Goal: Task Accomplishment & Management: Use online tool/utility

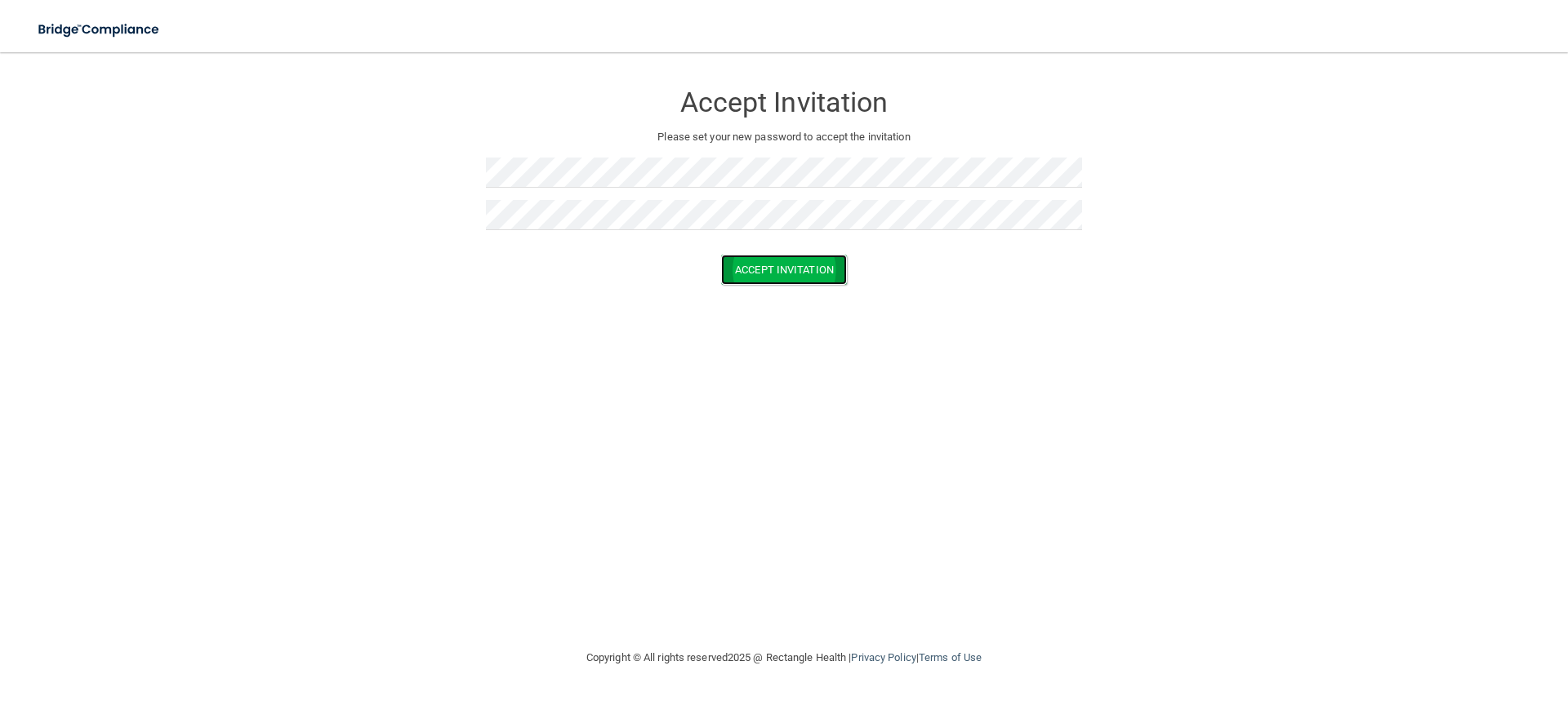
click at [788, 263] on button "Accept Invitation" at bounding box center [784, 270] width 126 height 30
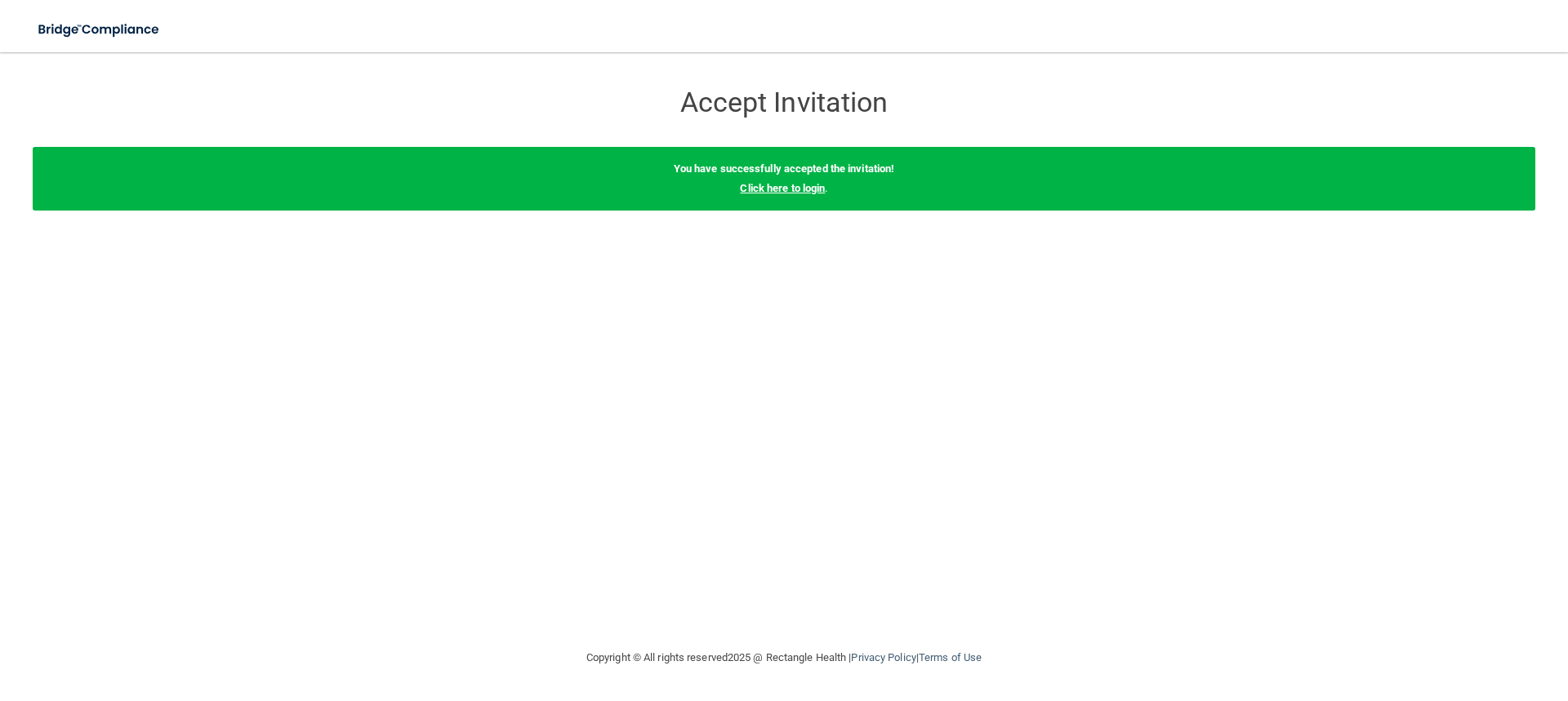
click at [781, 185] on link "Click here to login" at bounding box center [783, 188] width 85 height 12
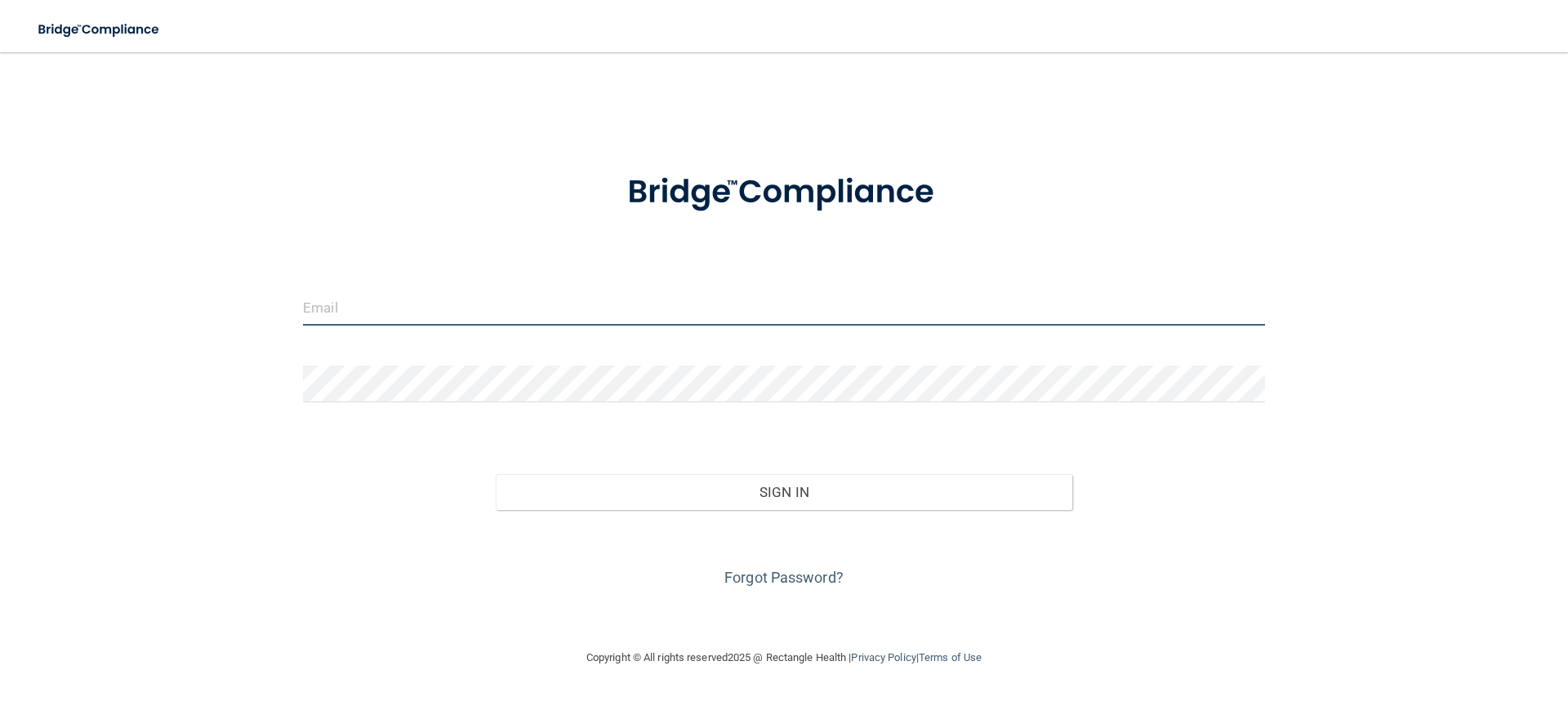
click at [391, 310] on input "email" at bounding box center [784, 306] width 962 height 36
type input "[PERSON_NAME][EMAIL_ADDRESS][PERSON_NAME][DOMAIN_NAME]"
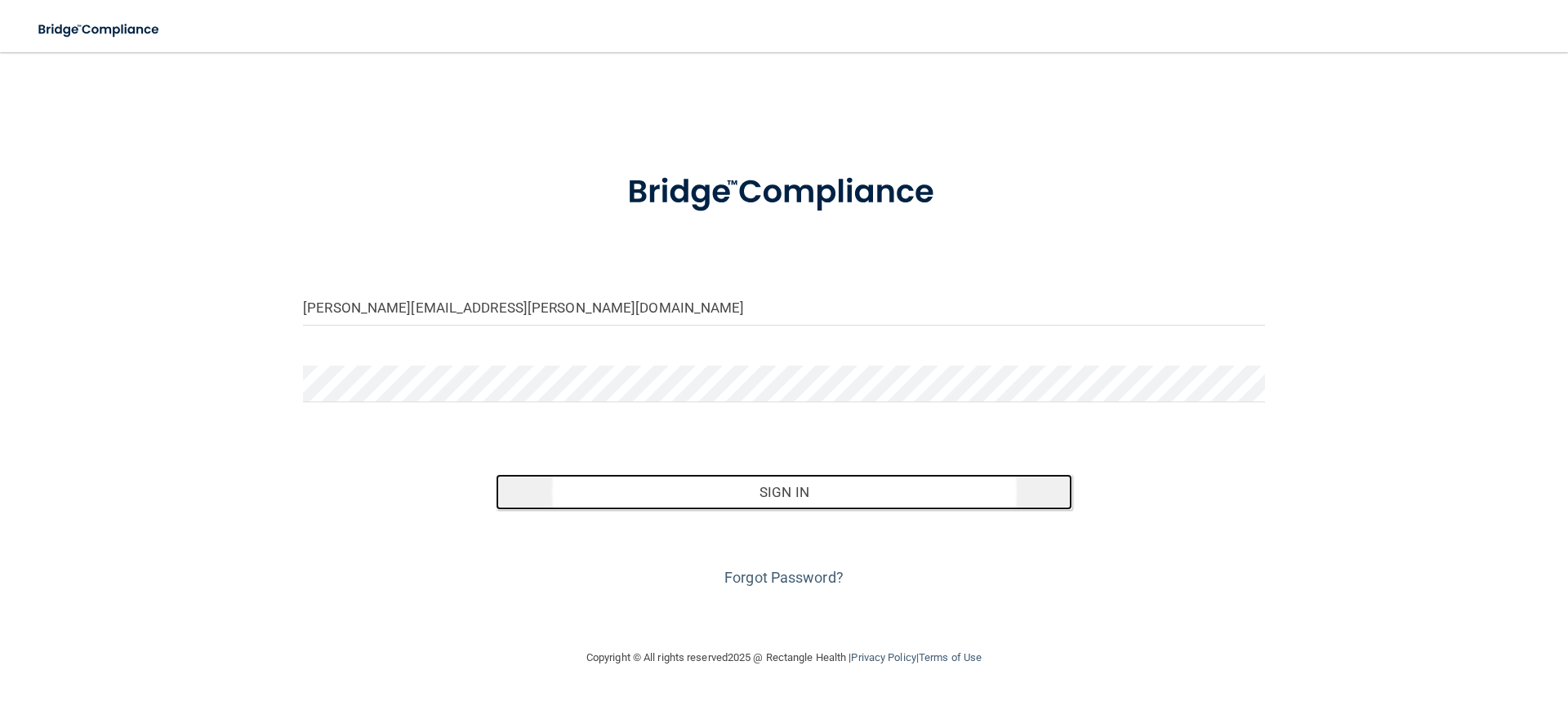
click at [782, 488] on button "Sign In" at bounding box center [784, 492] width 578 height 36
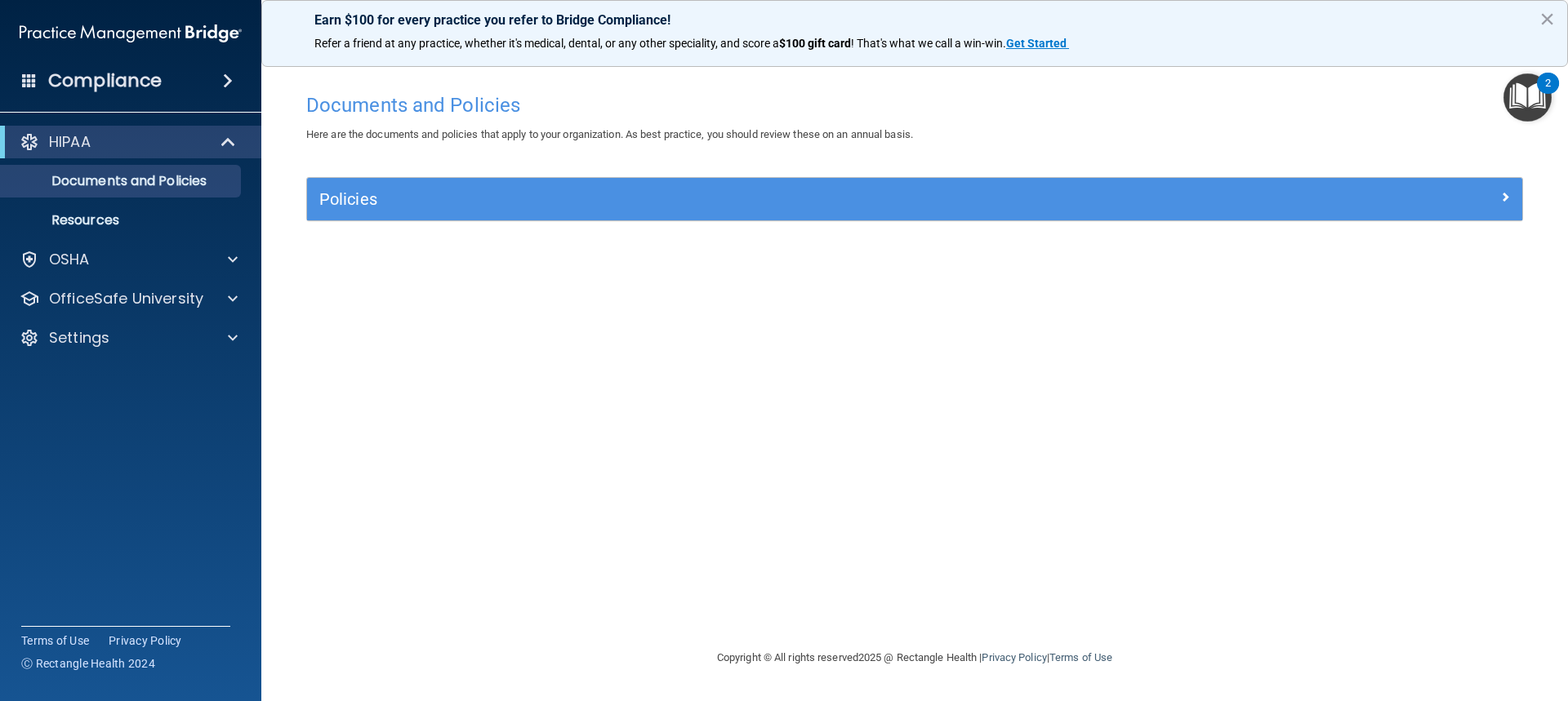
click at [1530, 83] on img "Open Resource Center, 2 new notifications" at bounding box center [1527, 97] width 48 height 48
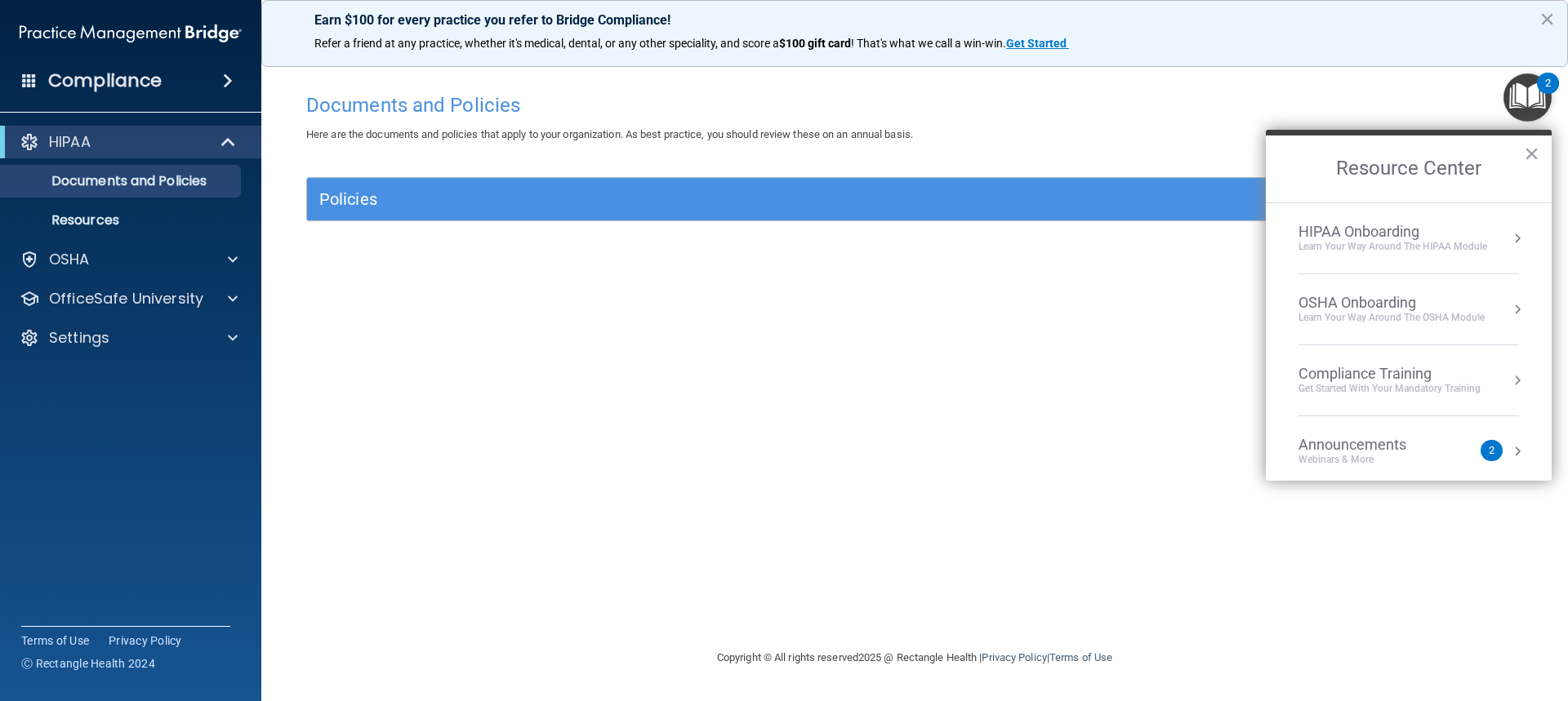
click at [1348, 471] on li "Announcements Webinars & More 2" at bounding box center [1409, 452] width 220 height 71
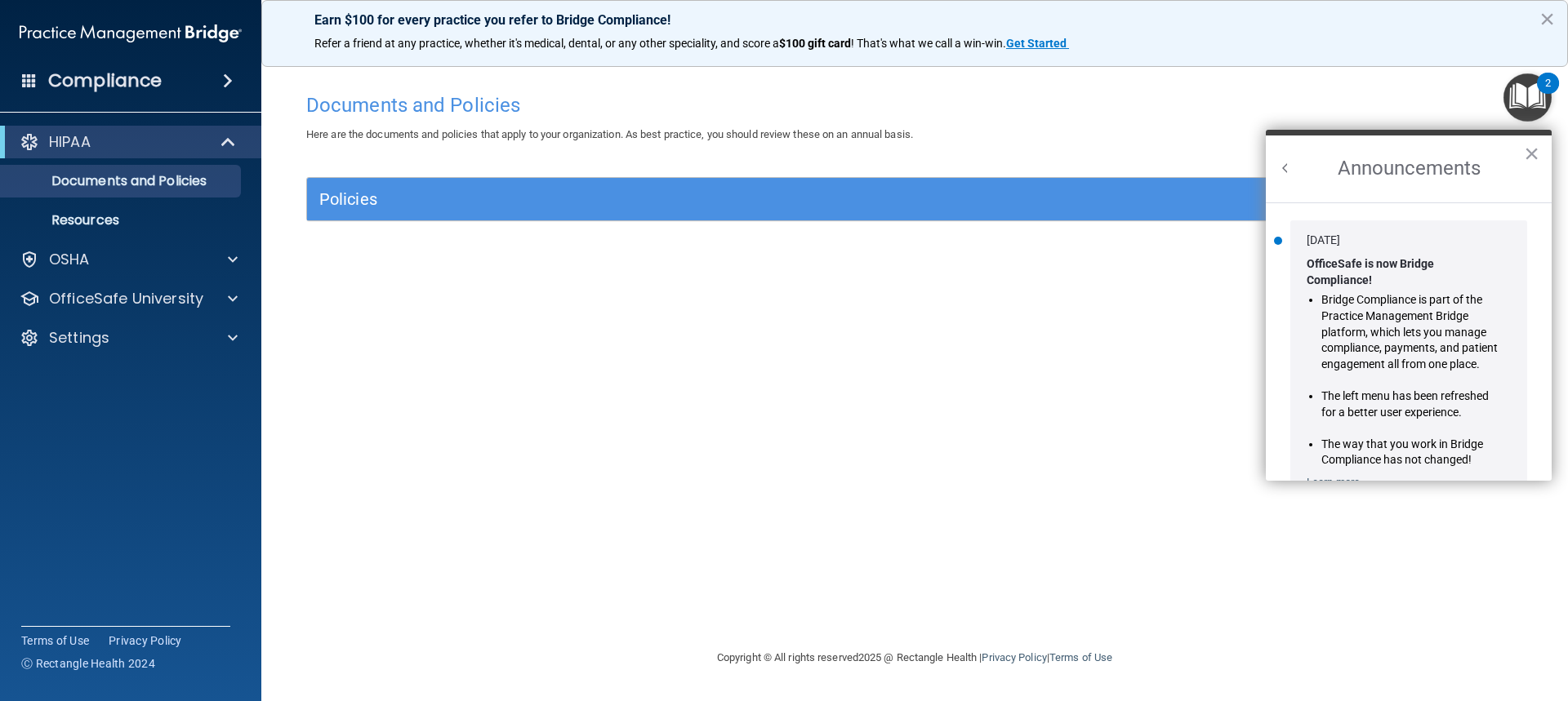
click at [1348, 444] on li "The way that you work in Bridge Compliance has not changed!" at bounding box center [1410, 453] width 177 height 32
click at [1534, 152] on button "×" at bounding box center [1532, 153] width 15 height 26
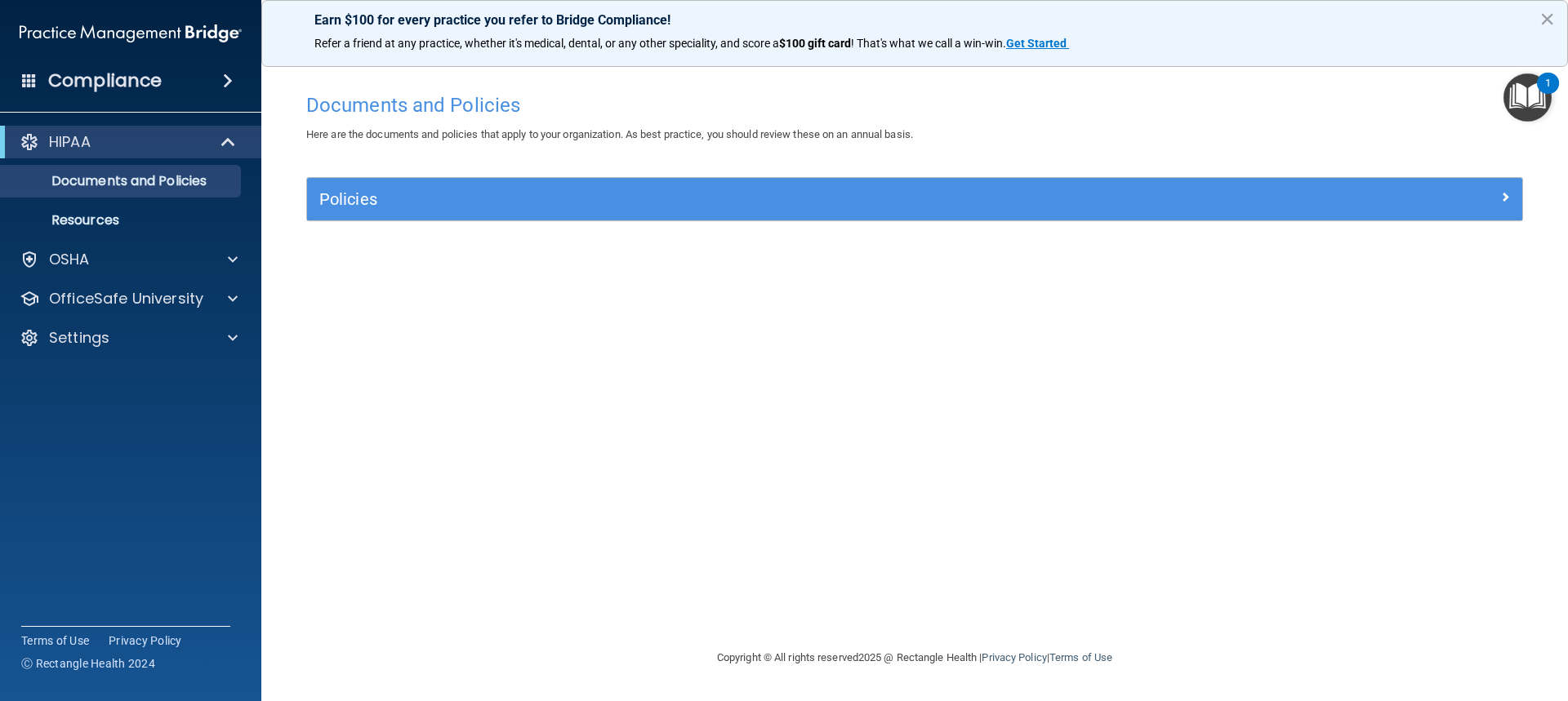
click at [326, 180] on div "Policies" at bounding box center [915, 199] width 1216 height 42
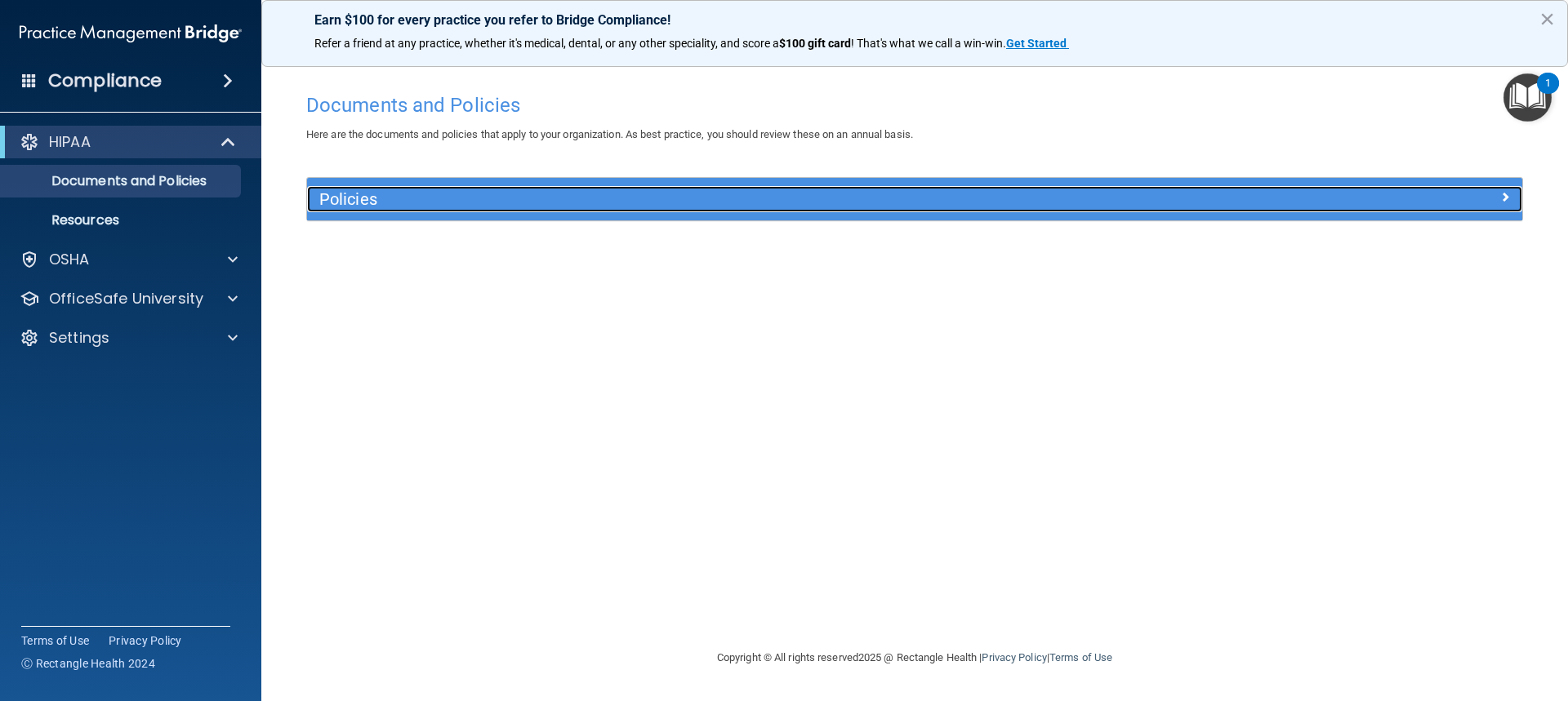
click at [349, 201] on h5 "Policies" at bounding box center [762, 199] width 887 height 18
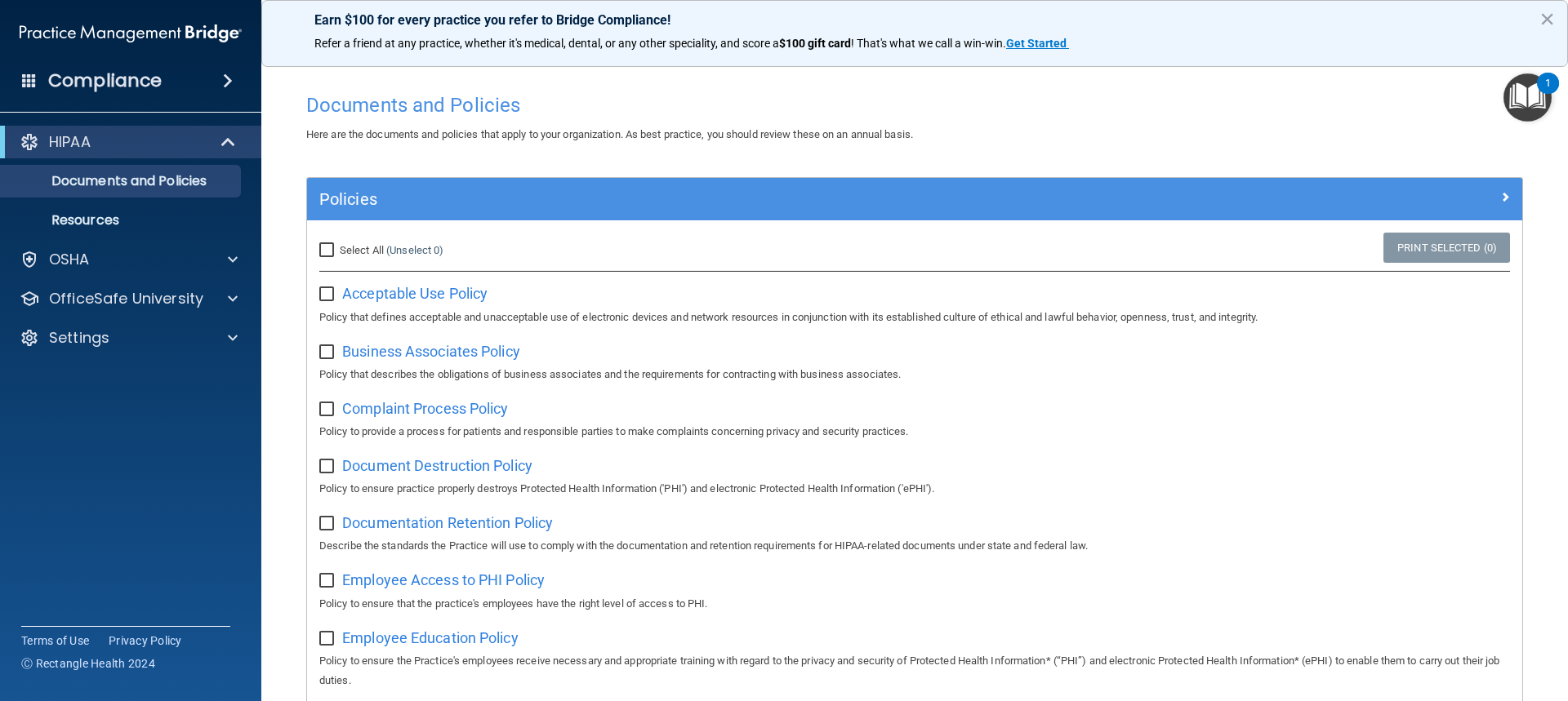
click at [326, 247] on input "Select All (Unselect 0) Unselect All" at bounding box center [329, 250] width 19 height 13
checkbox input "true"
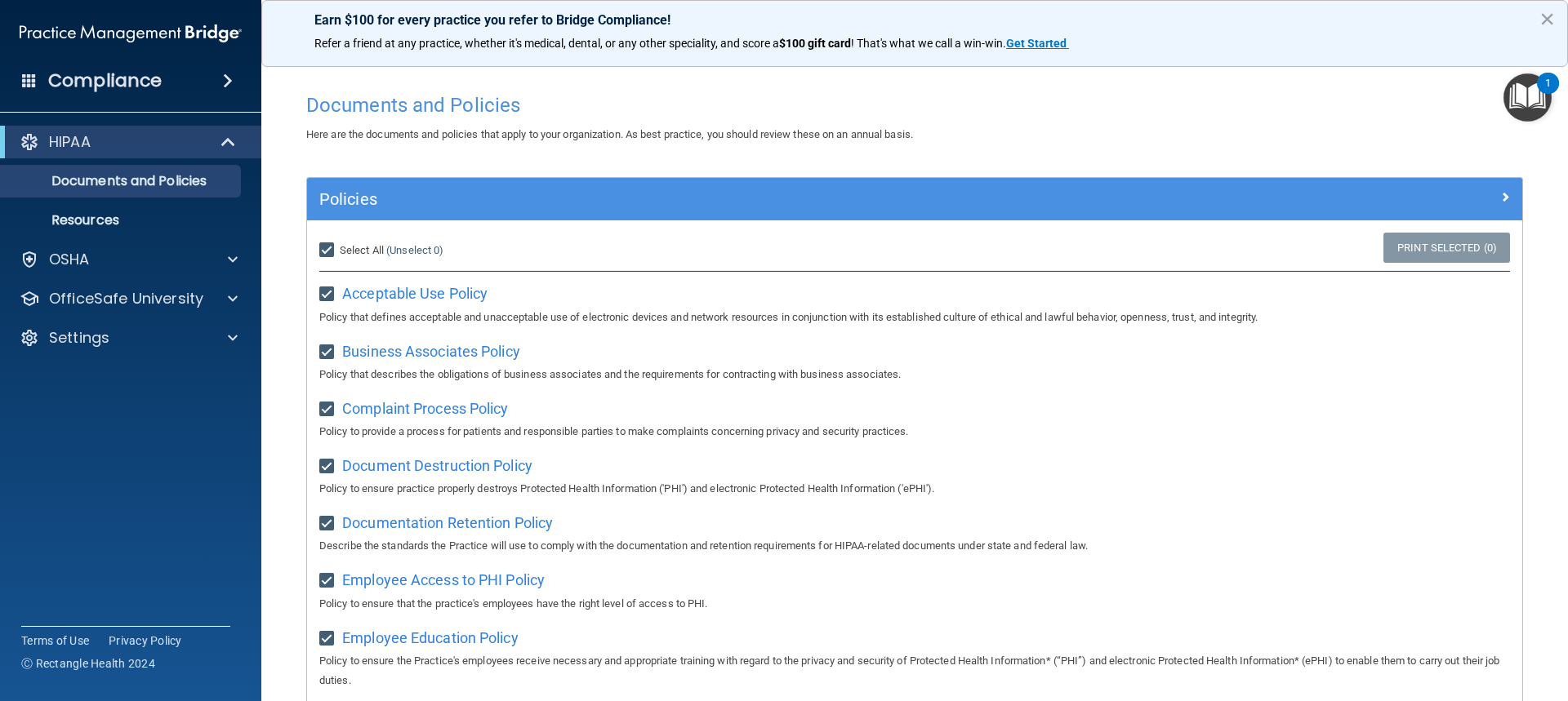
checkbox input "true"
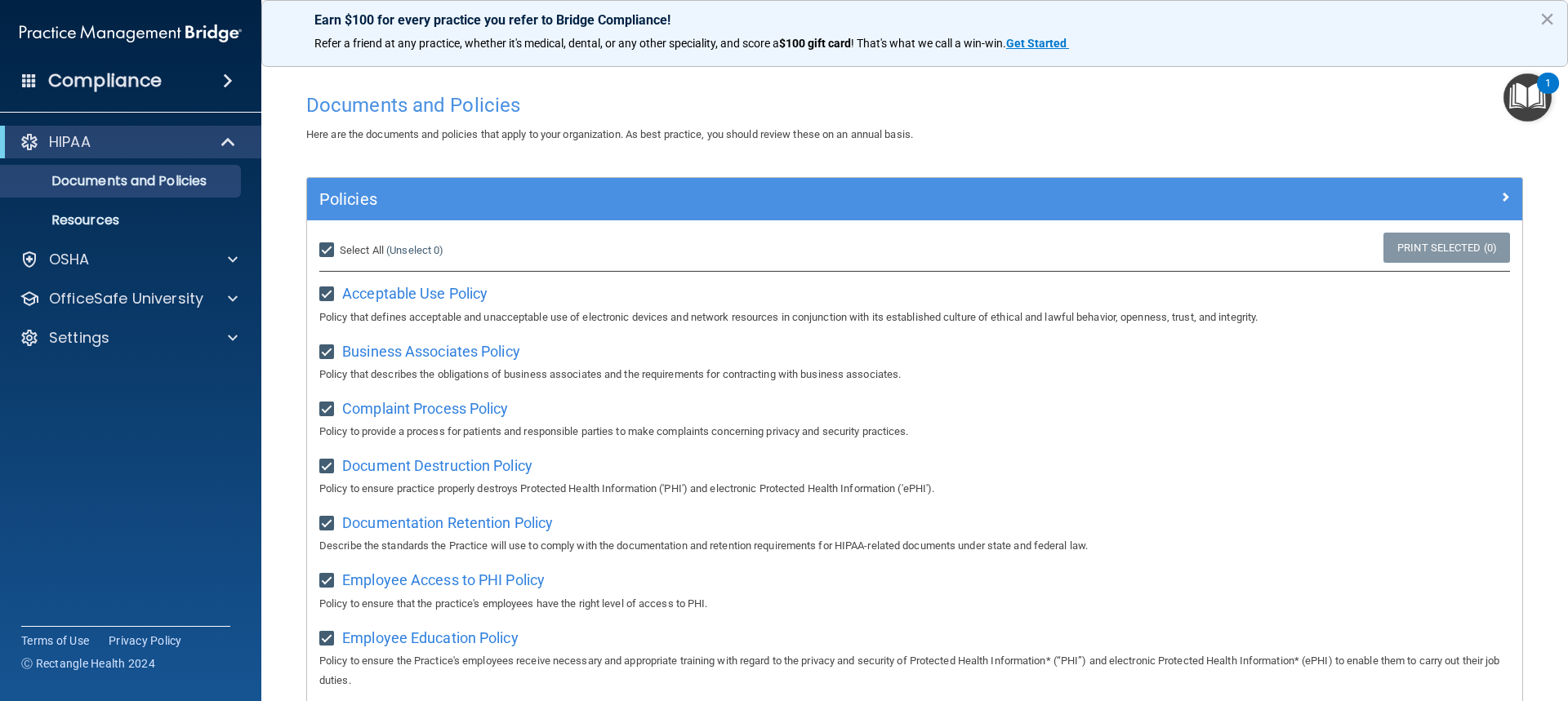
checkbox input "true"
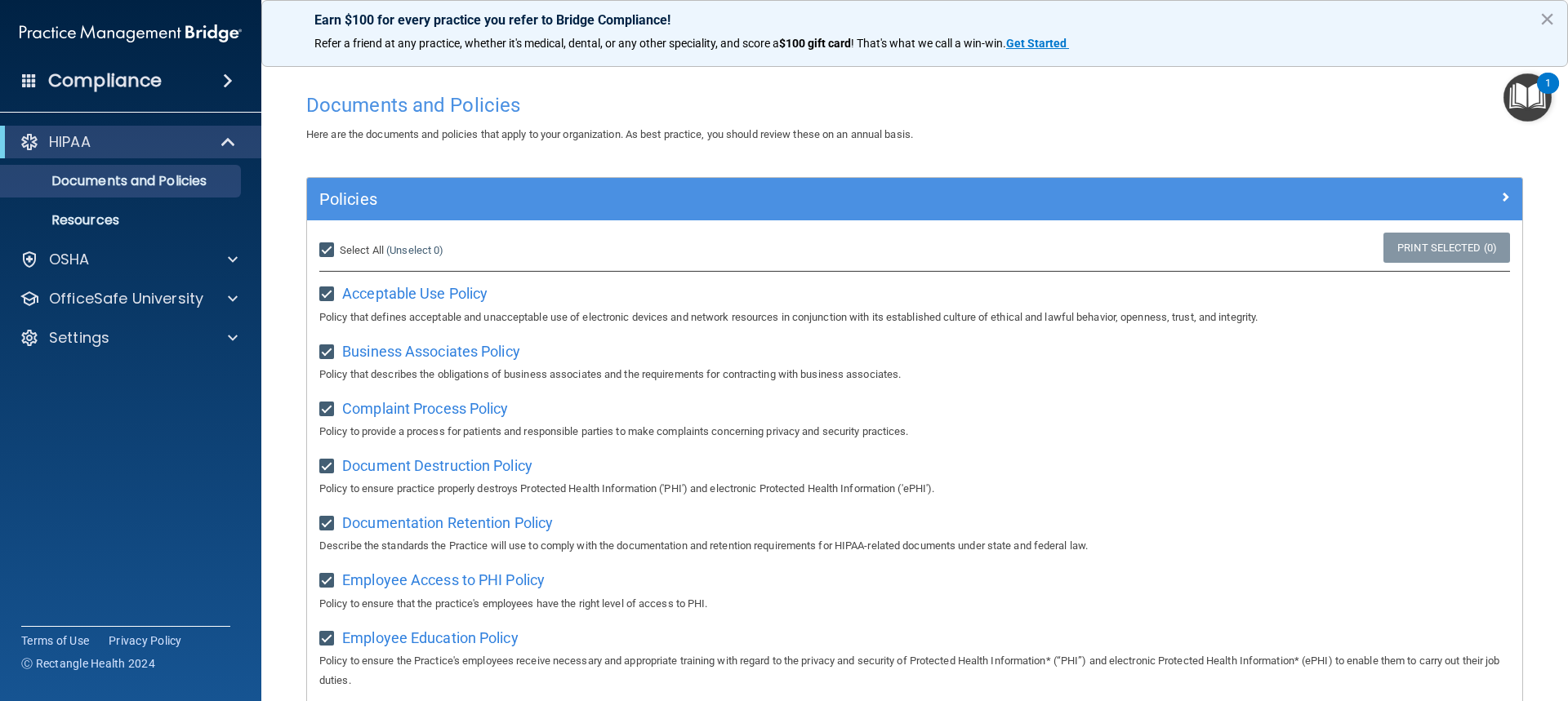
checkbox input "true"
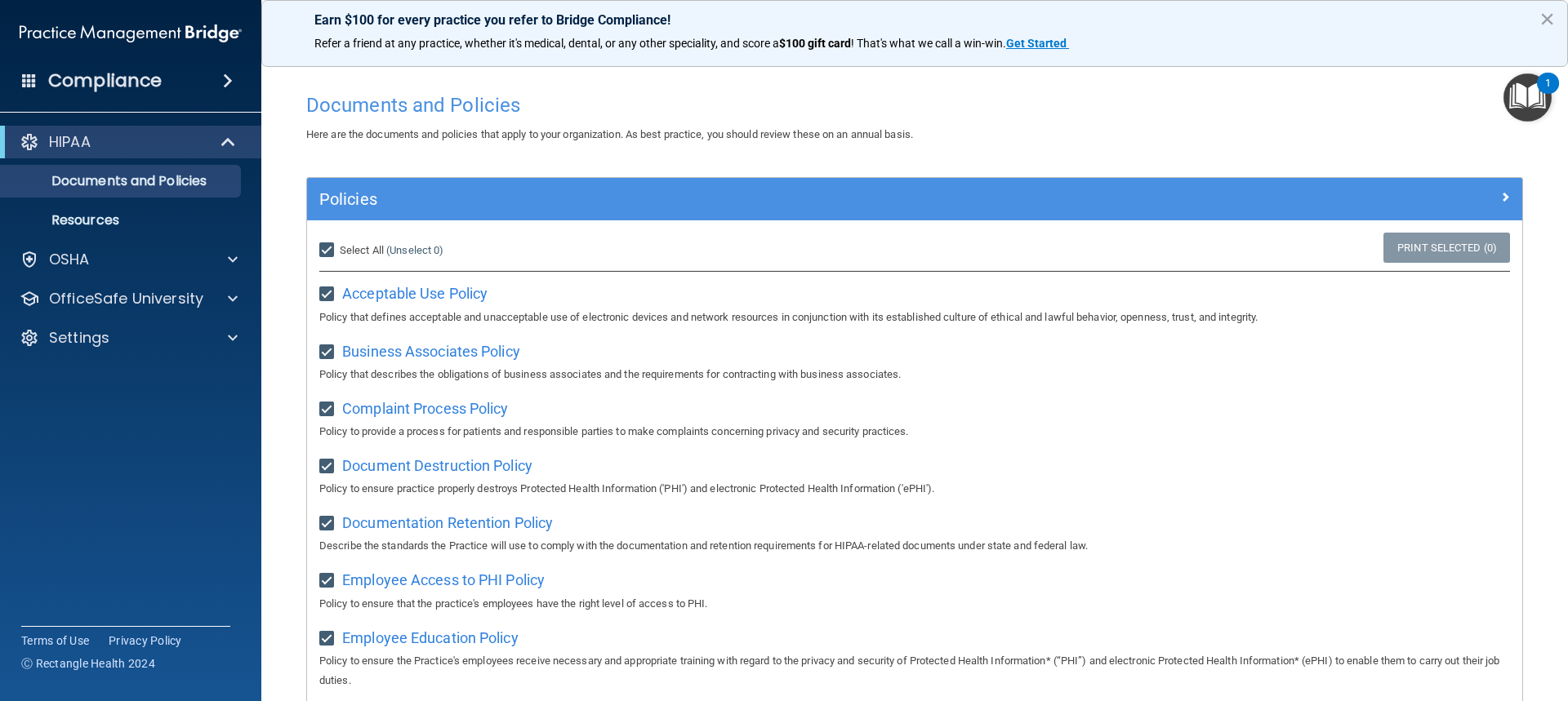
checkbox input "true"
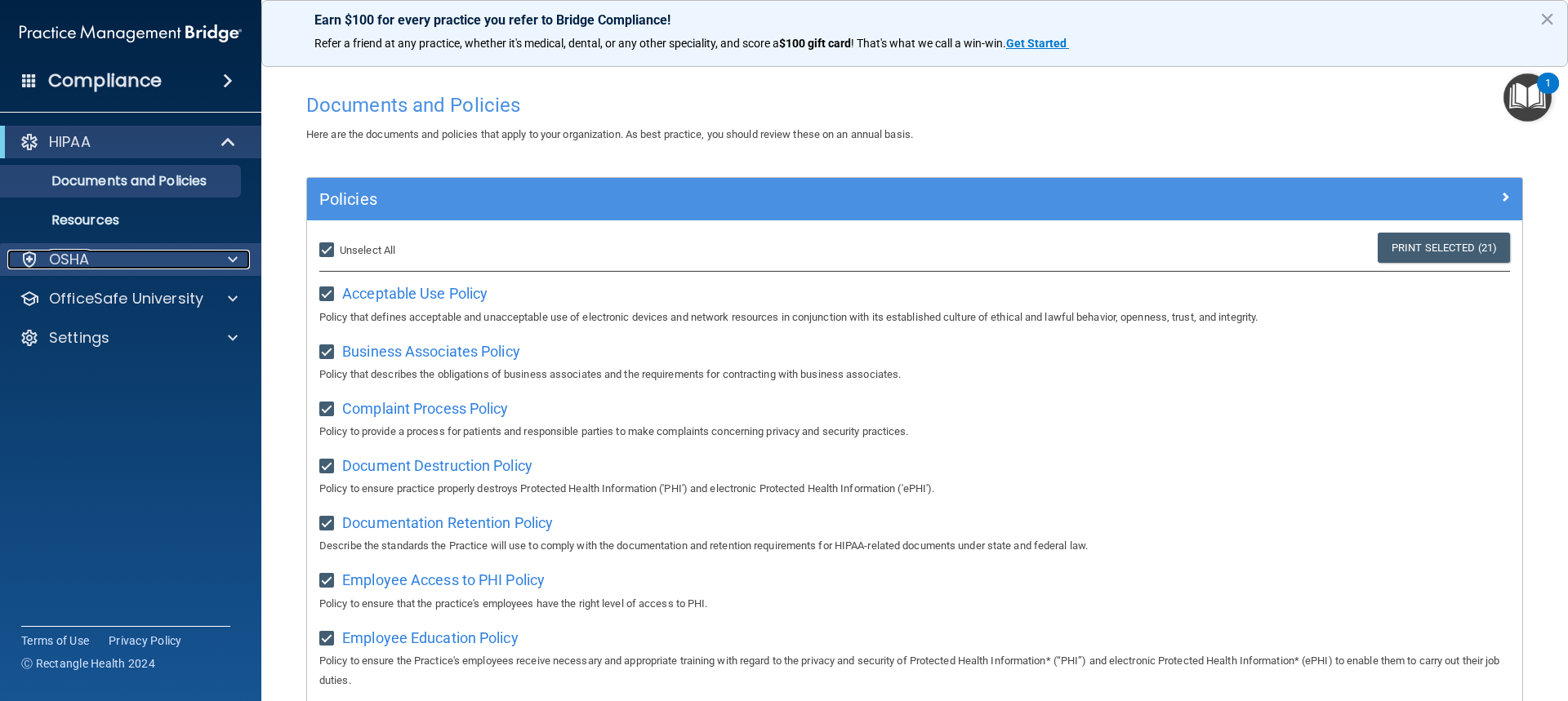
click at [76, 250] on p "OSHA" at bounding box center [69, 259] width 41 height 19
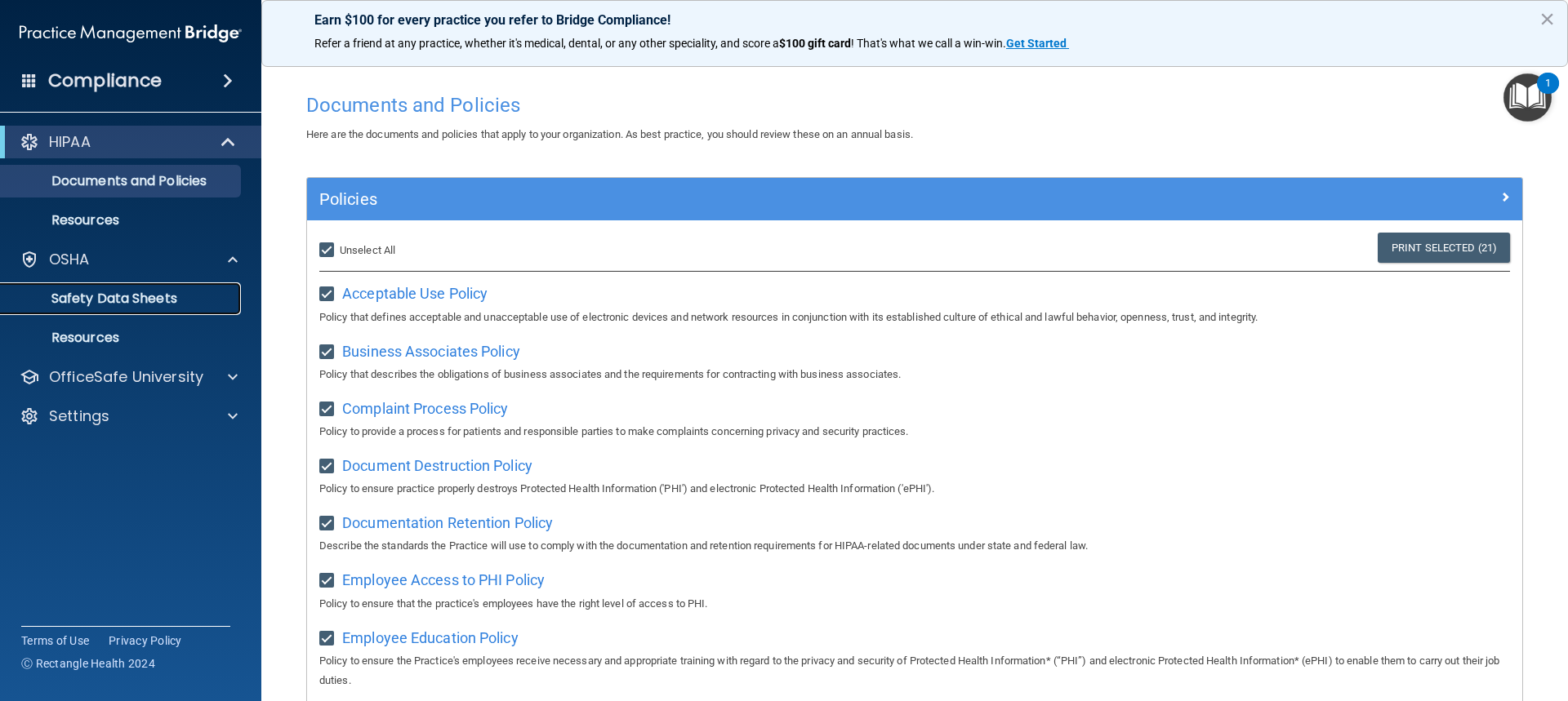
click at [128, 297] on p "Safety Data Sheets" at bounding box center [122, 298] width 223 height 16
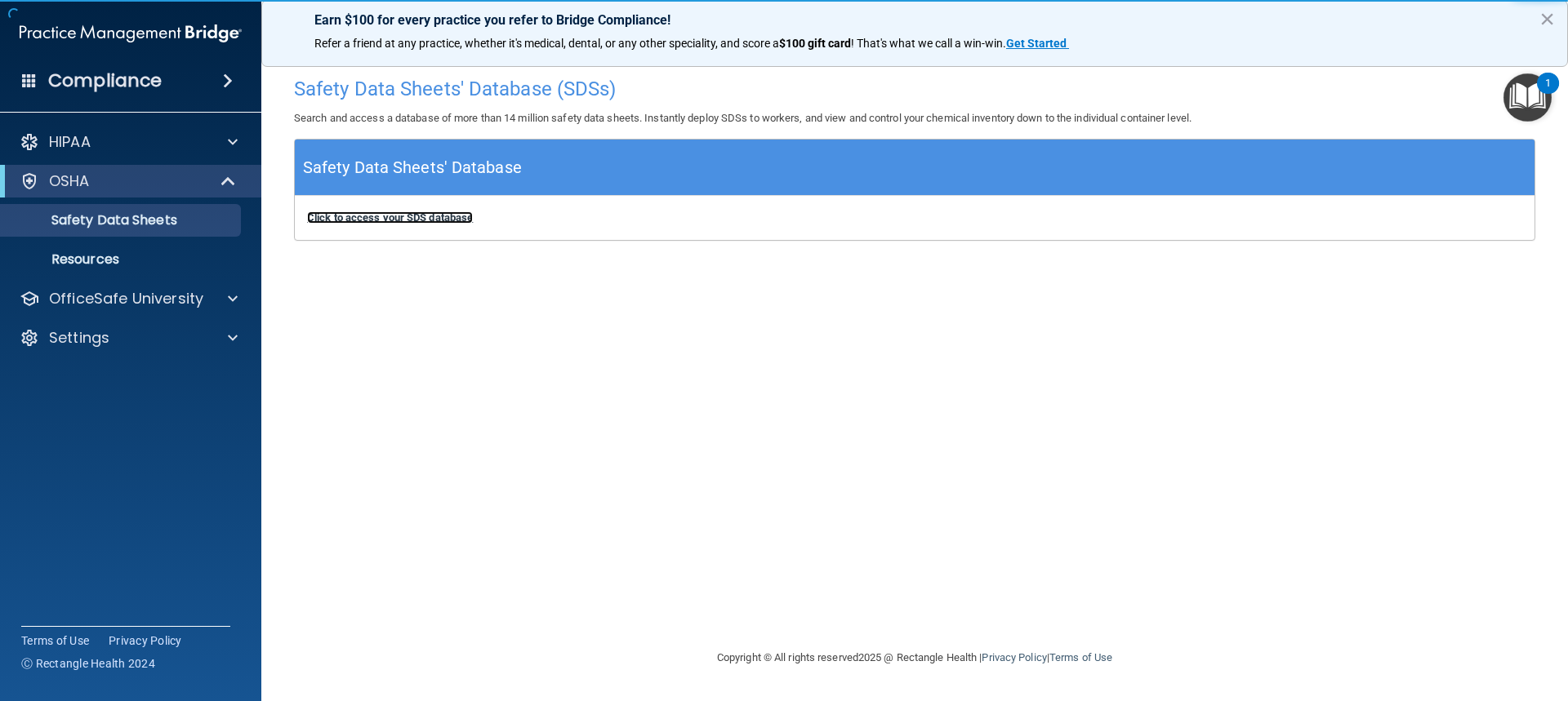
click at [366, 214] on b "Click to access your SDS database" at bounding box center [391, 218] width 166 height 12
